Goal: Task Accomplishment & Management: Manage account settings

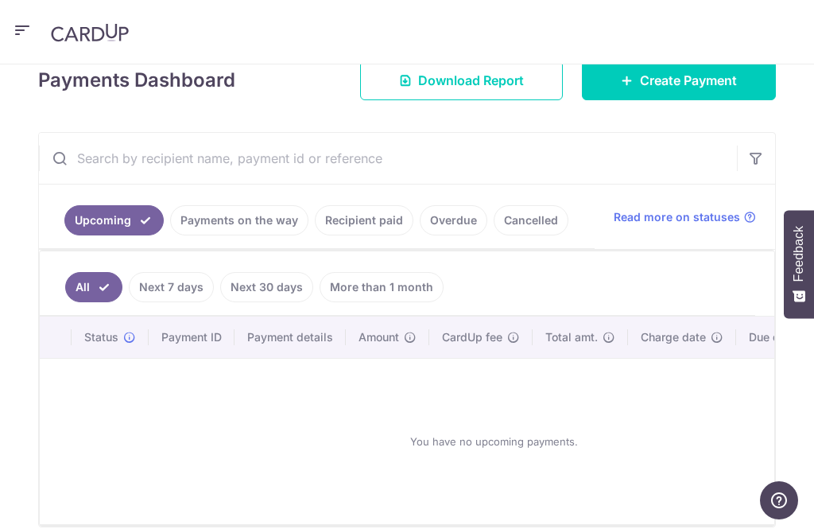
scroll to position [242, 0]
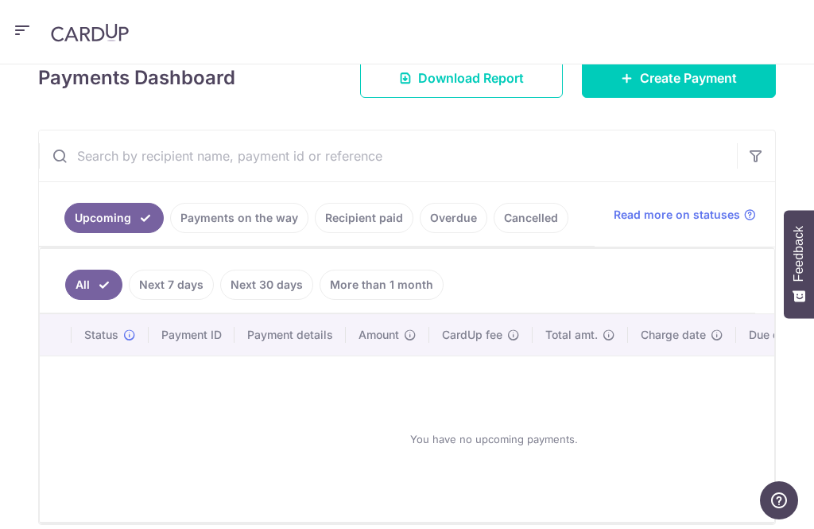
click at [366, 223] on link "Recipient paid" at bounding box center [364, 218] width 99 height 30
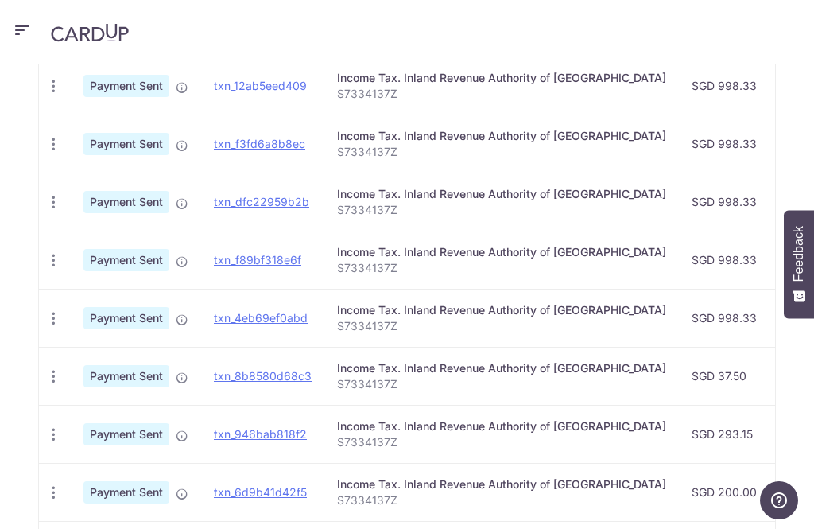
scroll to position [0, 0]
click at [15, 21] on icon "button" at bounding box center [22, 31] width 19 height 20
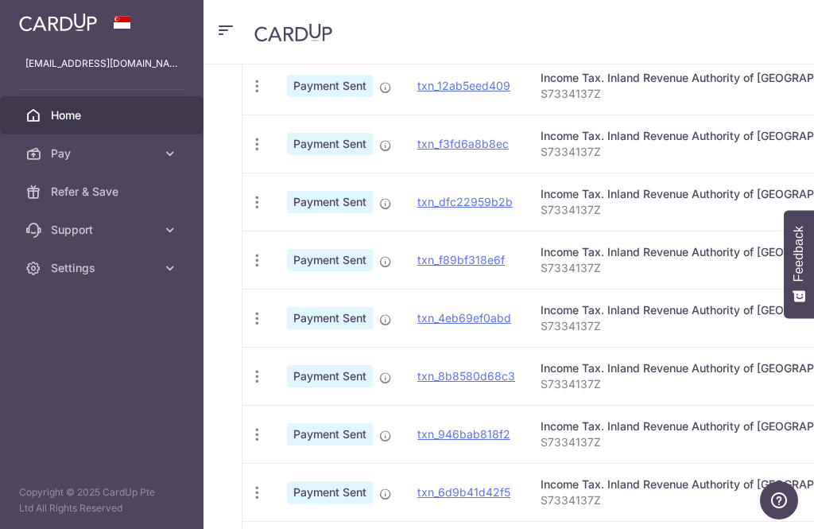
click at [51, 281] on link "Settings" at bounding box center [102, 268] width 204 height 38
click at [49, 350] on link "Logout" at bounding box center [102, 344] width 204 height 38
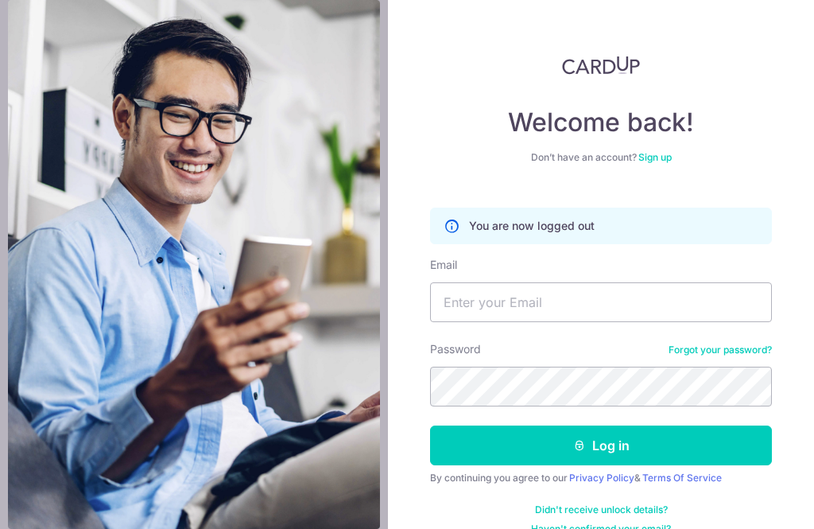
click at [805, 9] on div "Welcome back! Don’t have an account? Sign up You are now logged out Email Passw…" at bounding box center [601, 264] width 426 height 529
